Goal: Navigation & Orientation: Find specific page/section

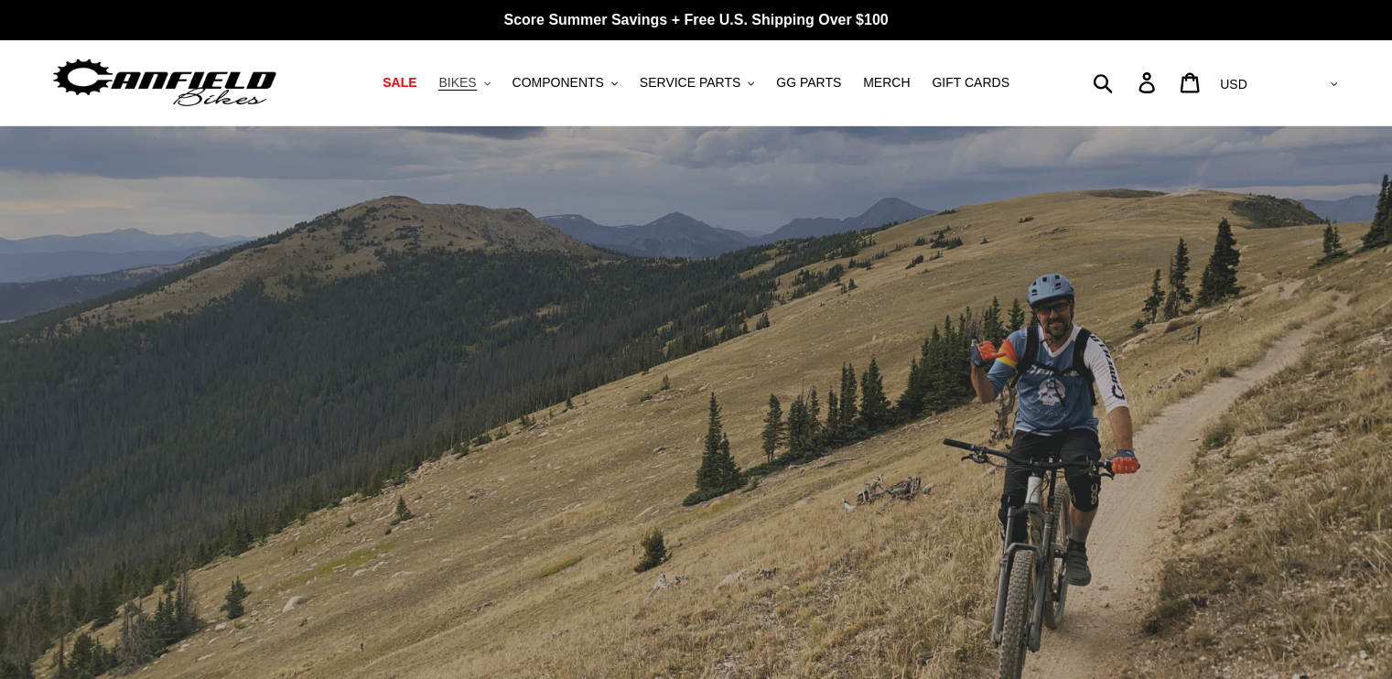
click at [498, 85] on button "BIKES .cls-1{fill:#231f20}" at bounding box center [464, 82] width 70 height 25
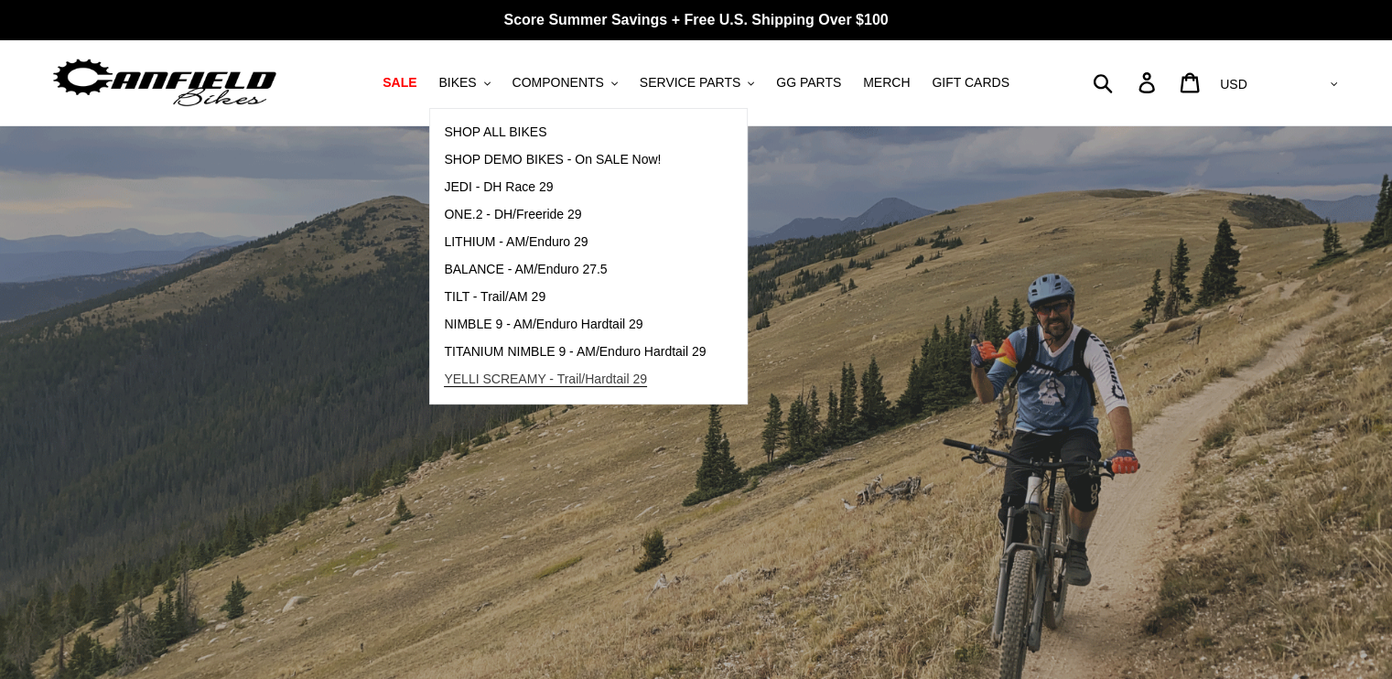
click at [557, 380] on span "YELLI SCREAMY - Trail/Hardtail 29" at bounding box center [545, 380] width 203 height 16
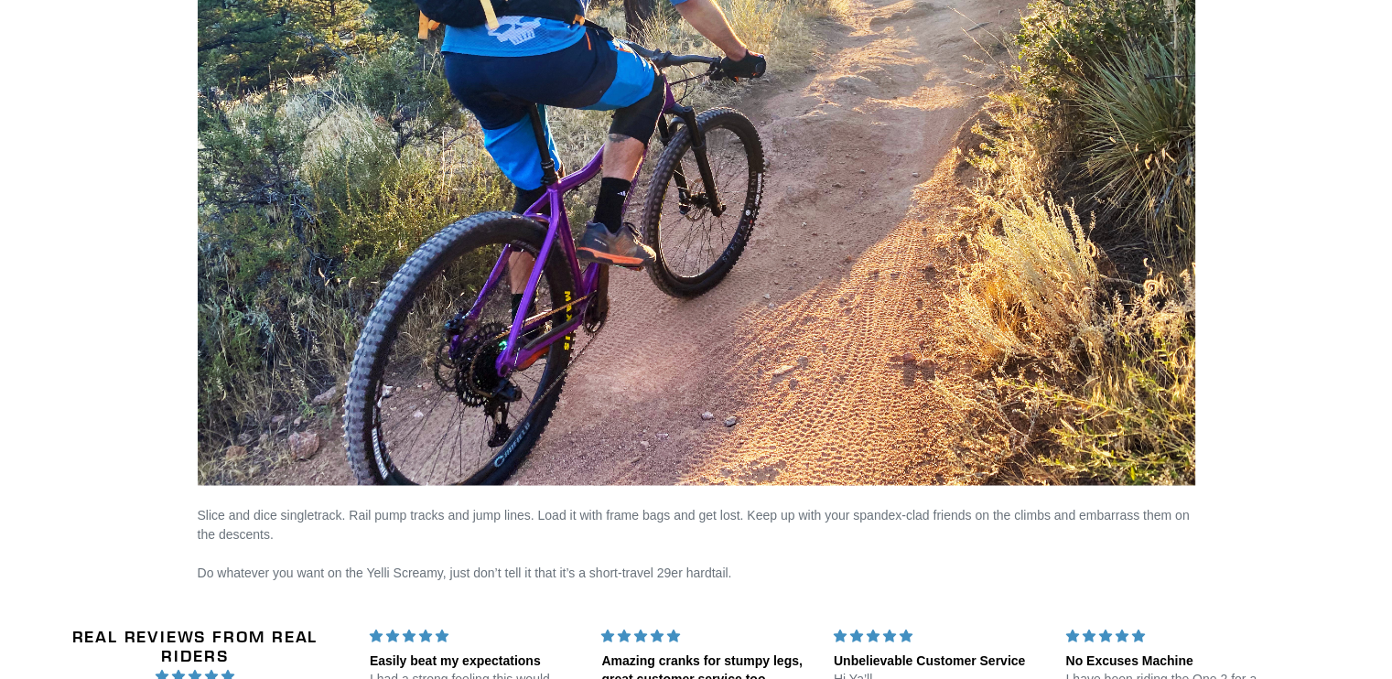
scroll to position [3295, 0]
